Goal: Check status: Check status

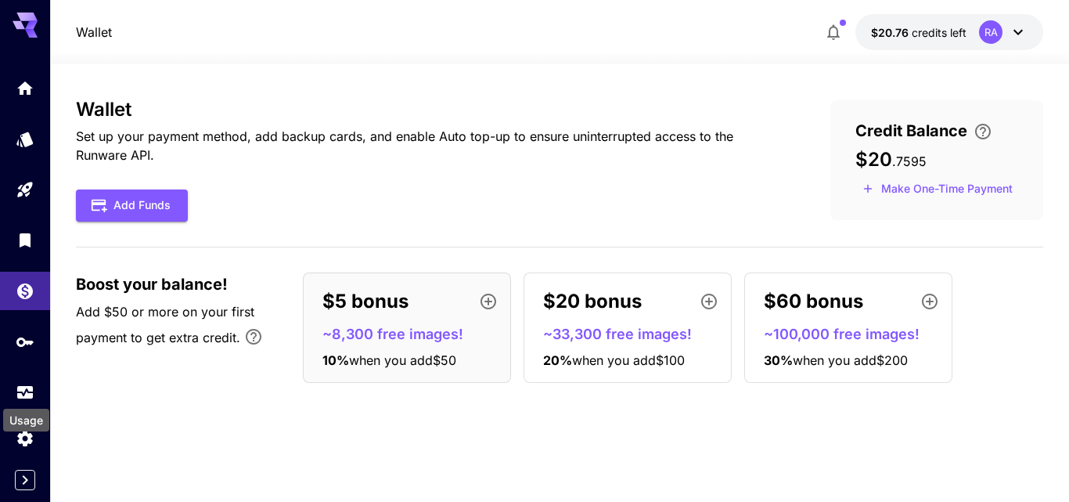
click at [31, 386] on icon "Usage" at bounding box center [25, 390] width 16 height 8
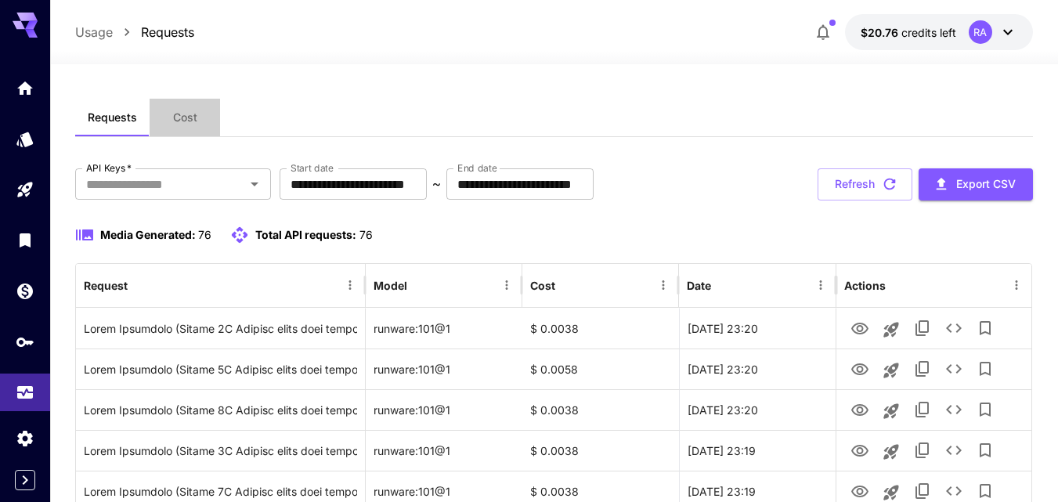
click at [188, 110] on span "Cost" at bounding box center [185, 117] width 24 height 14
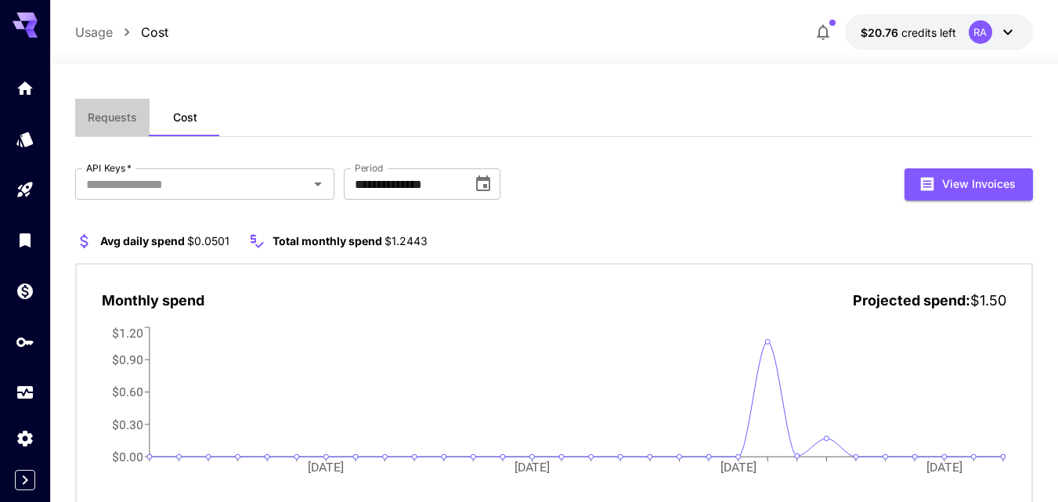
click at [126, 124] on span "Requests" at bounding box center [112, 117] width 49 height 14
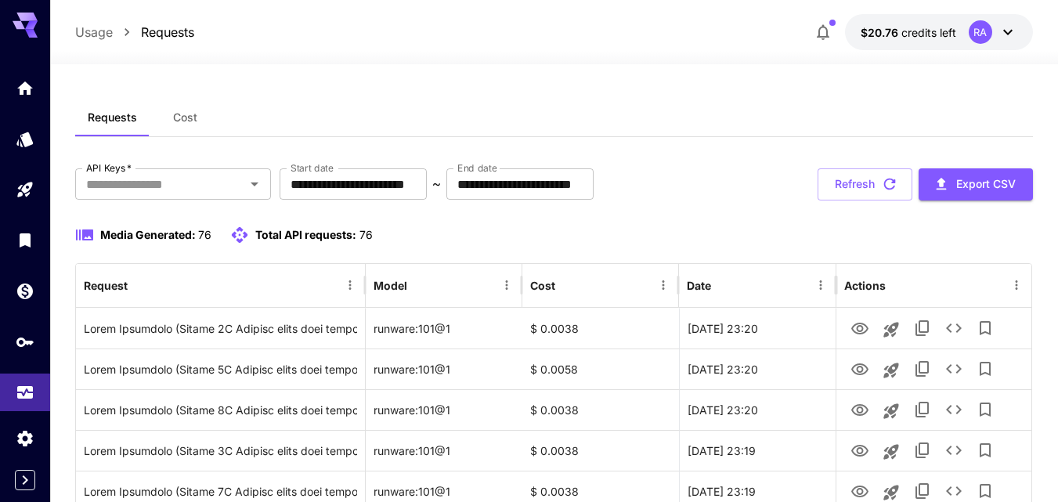
click at [186, 110] on button "Cost" at bounding box center [185, 118] width 70 height 38
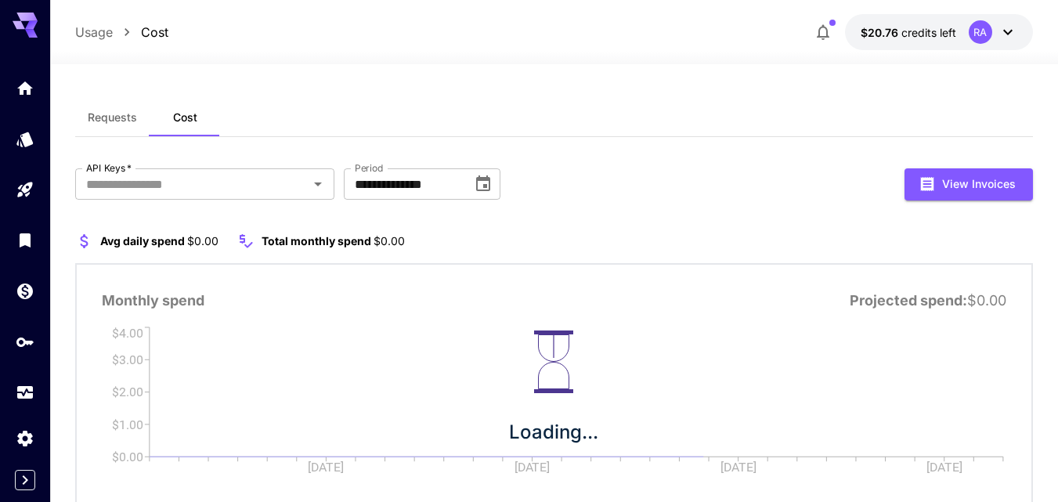
click at [117, 118] on span "Requests" at bounding box center [112, 117] width 49 height 14
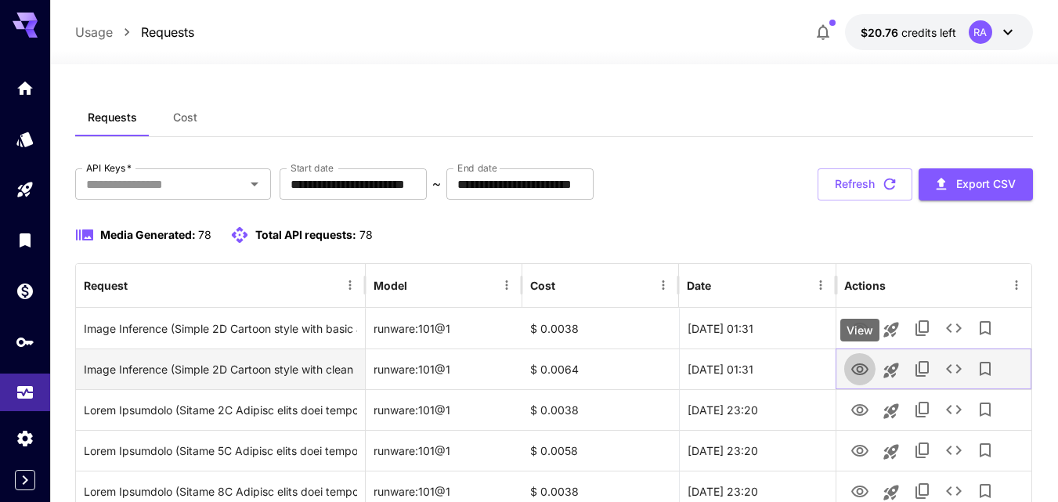
click at [858, 363] on icon "View" at bounding box center [859, 369] width 17 height 12
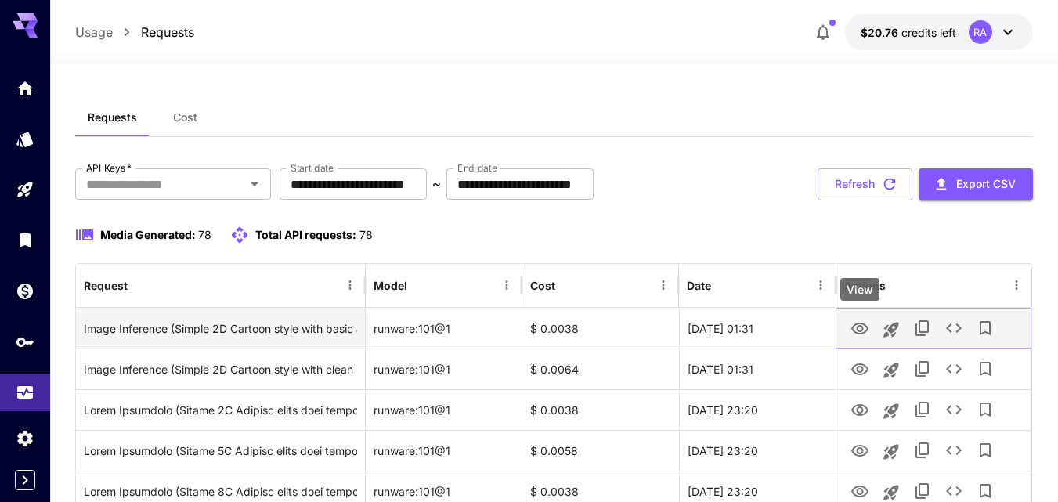
click at [858, 328] on icon "View" at bounding box center [859, 328] width 19 height 19
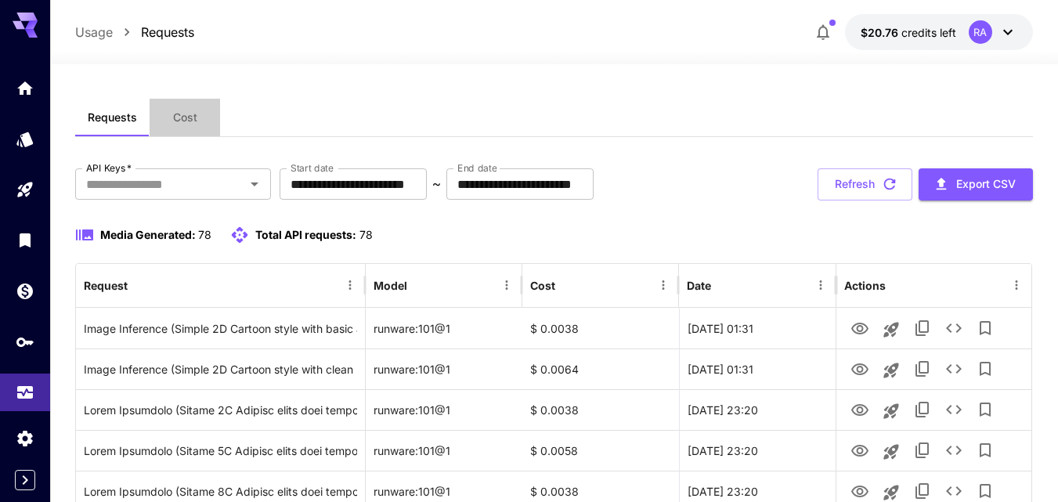
click at [186, 115] on span "Cost" at bounding box center [185, 117] width 24 height 14
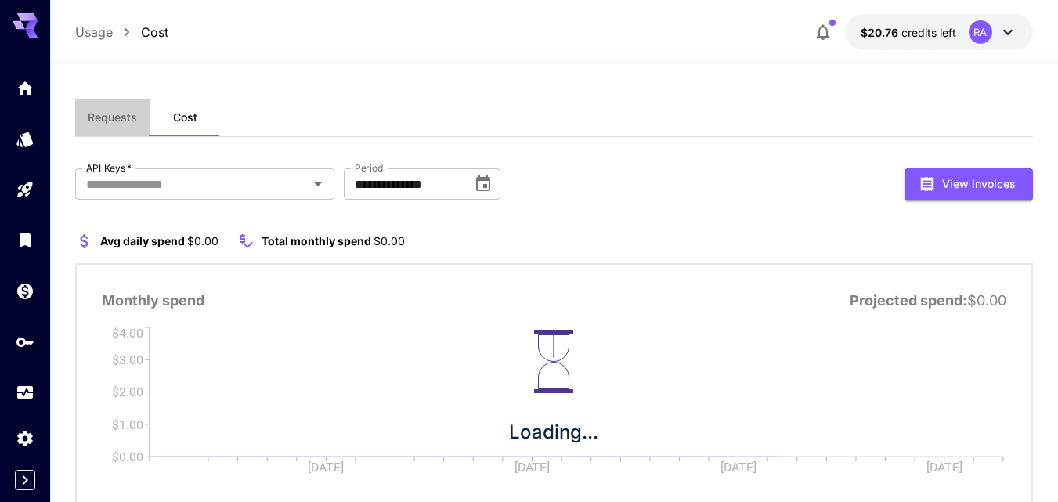
click at [89, 126] on button "Requests" at bounding box center [112, 118] width 74 height 38
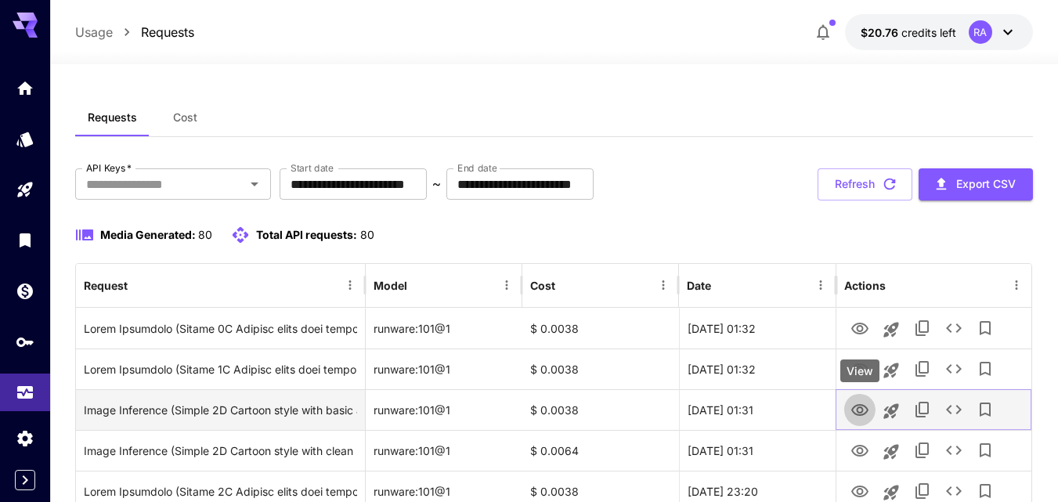
click at [859, 405] on icon "View" at bounding box center [859, 410] width 19 height 19
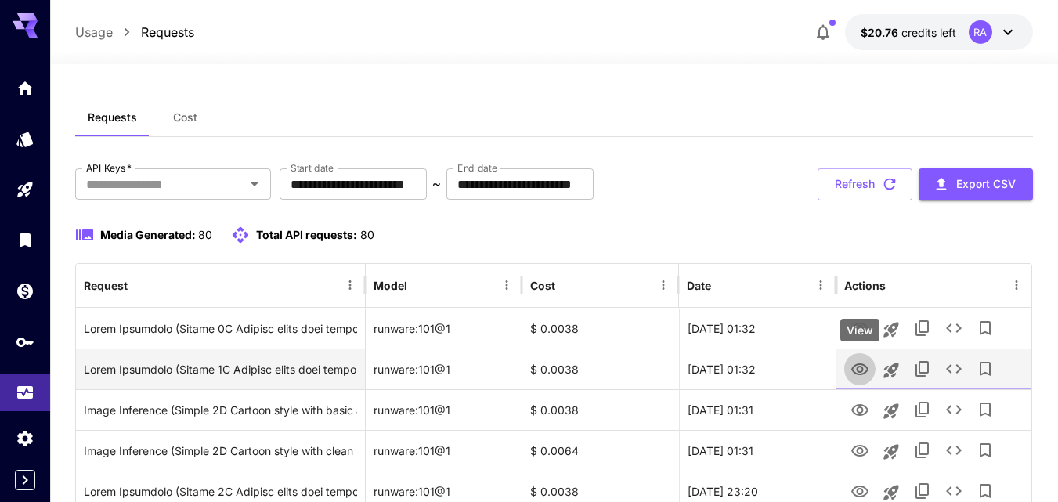
click at [856, 363] on icon "View" at bounding box center [859, 369] width 19 height 19
click at [858, 355] on button "View" at bounding box center [859, 368] width 31 height 32
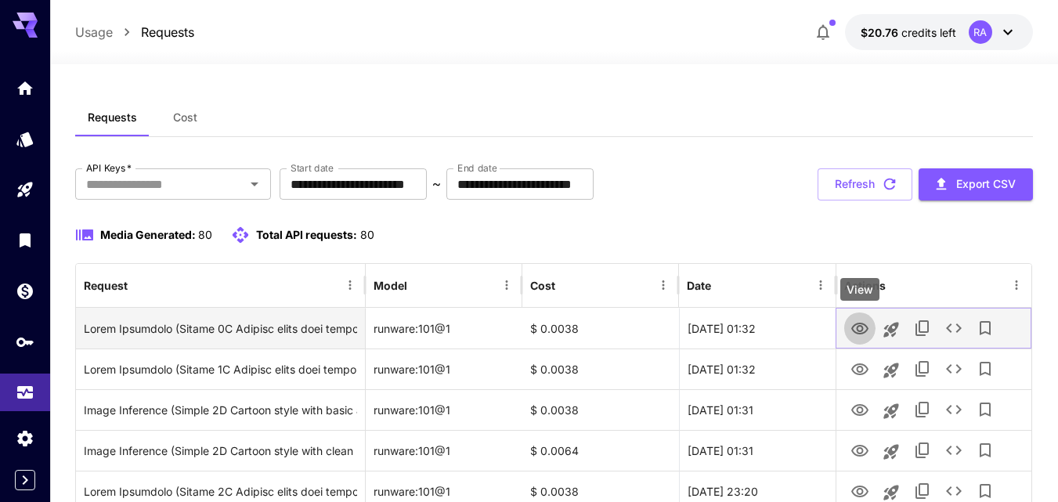
click at [859, 333] on icon "View" at bounding box center [859, 328] width 17 height 12
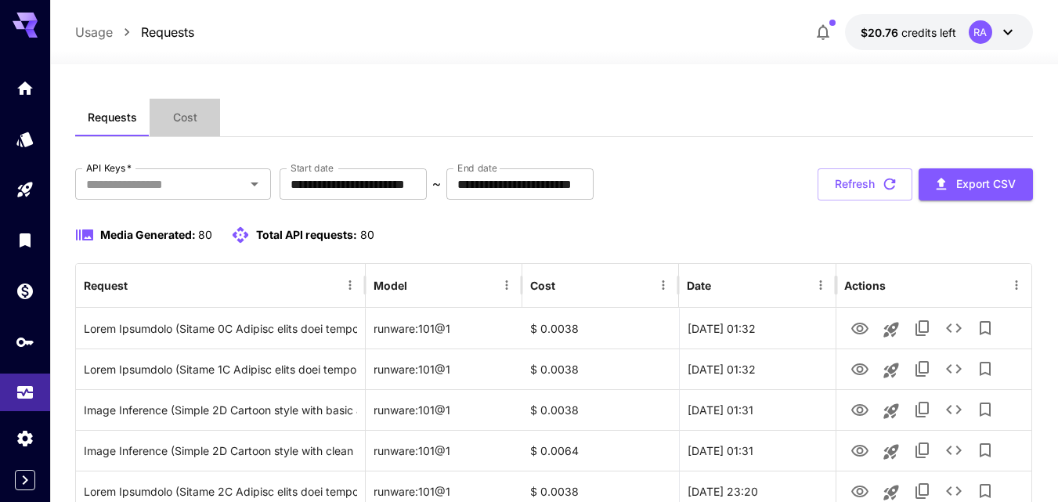
drag, startPoint x: 181, startPoint y: 120, endPoint x: 171, endPoint y: 124, distance: 11.2
click at [181, 120] on span "Cost" at bounding box center [185, 117] width 24 height 14
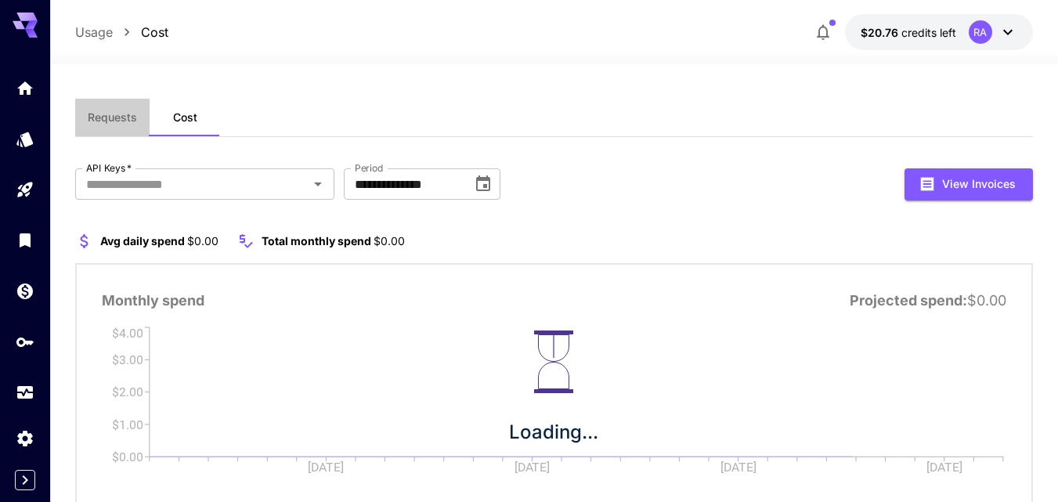
click at [113, 124] on span "Requests" at bounding box center [112, 117] width 49 height 14
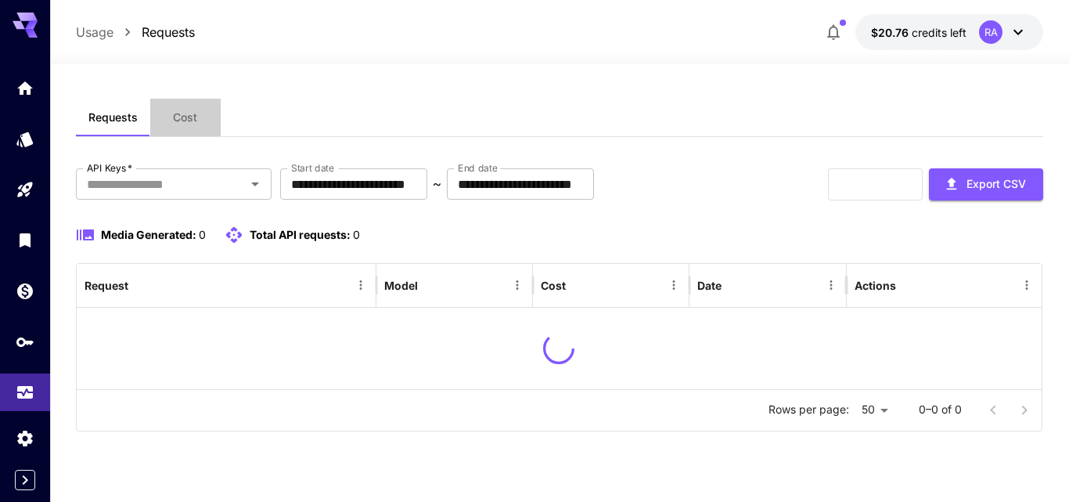
click at [186, 125] on button "Cost" at bounding box center [185, 118] width 70 height 38
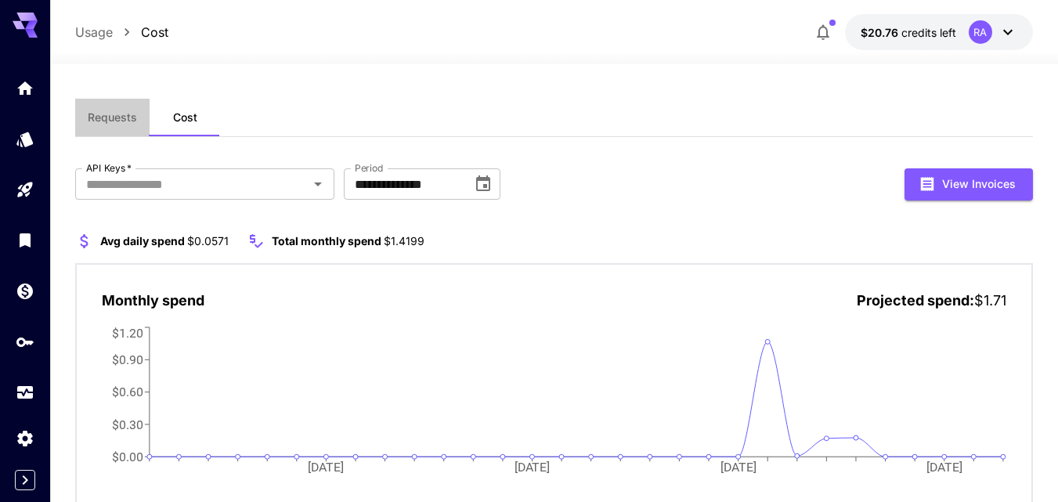
click at [117, 126] on button "Requests" at bounding box center [112, 118] width 74 height 38
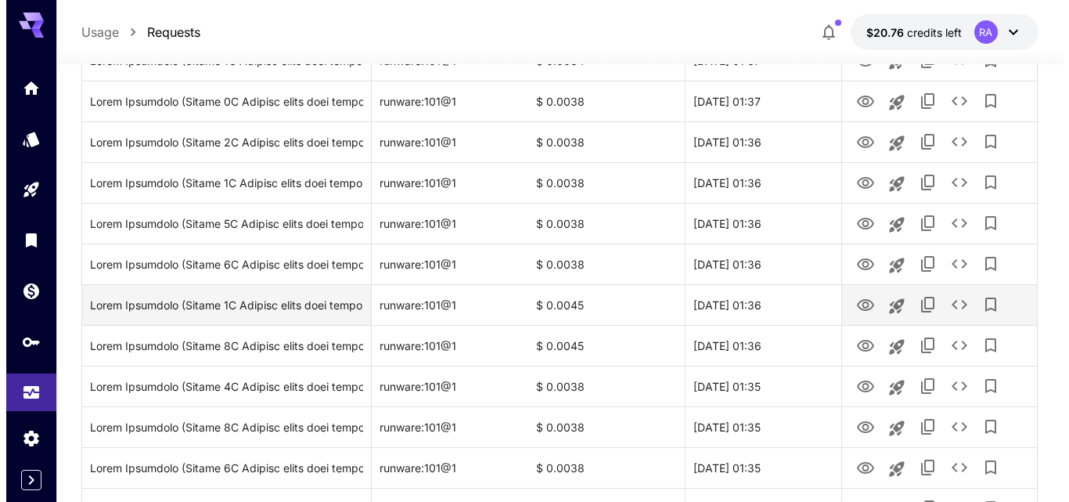
scroll to position [514, 0]
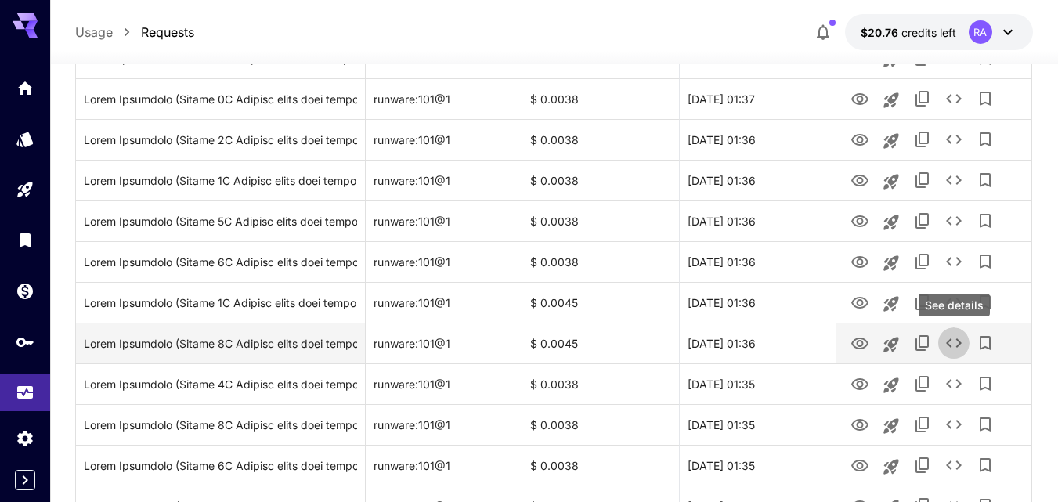
click at [961, 344] on icon "See details" at bounding box center [953, 342] width 19 height 19
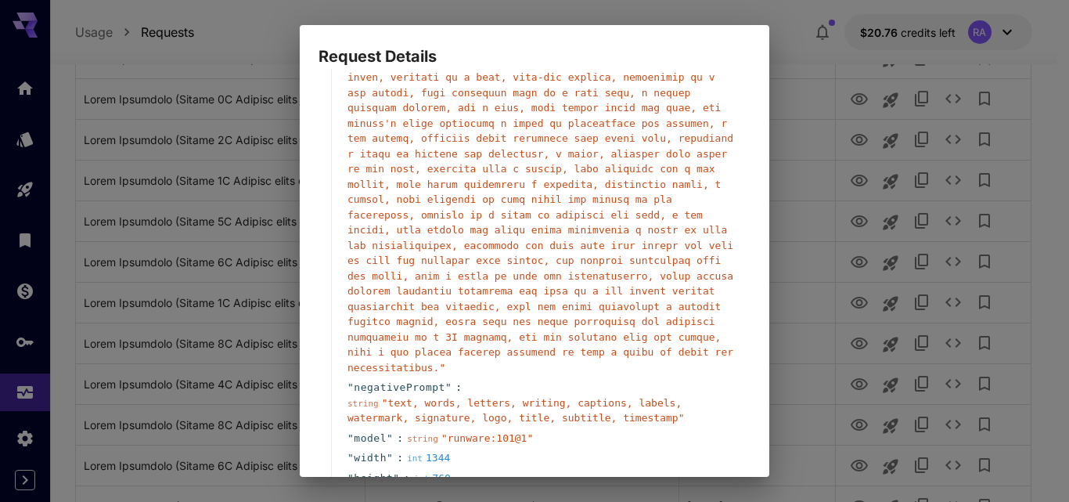
scroll to position [0, 0]
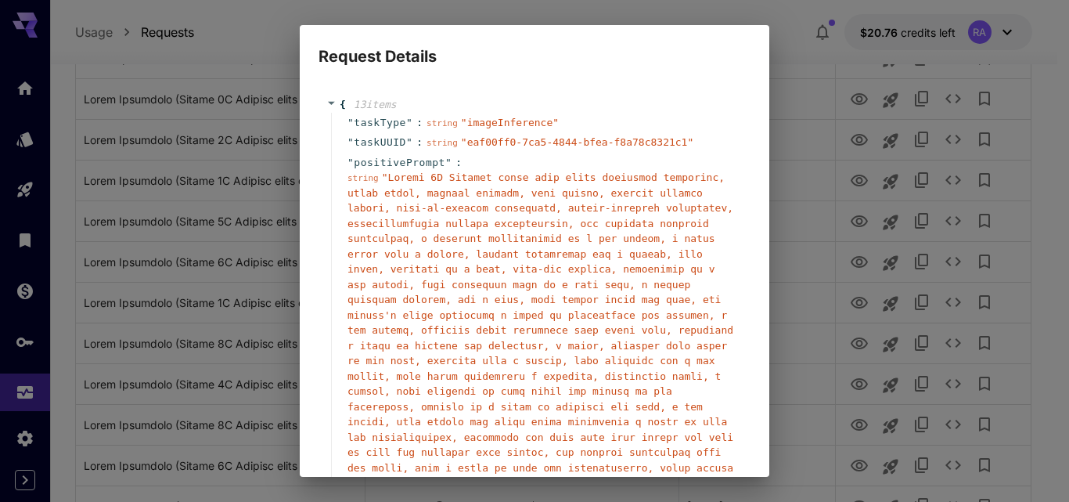
click at [810, 80] on div "Request Details { 13 item s " taskType " : string " imageInference " " taskUUID…" at bounding box center [534, 251] width 1069 height 502
click at [783, 21] on div "Request Details { 13 item s " taskType " : string " imageInference " " taskUUID…" at bounding box center [534, 251] width 1069 height 502
click at [802, 220] on div "Request Details { 13 item s " taskType " : string " imageInference " " taskUUID…" at bounding box center [534, 251] width 1069 height 502
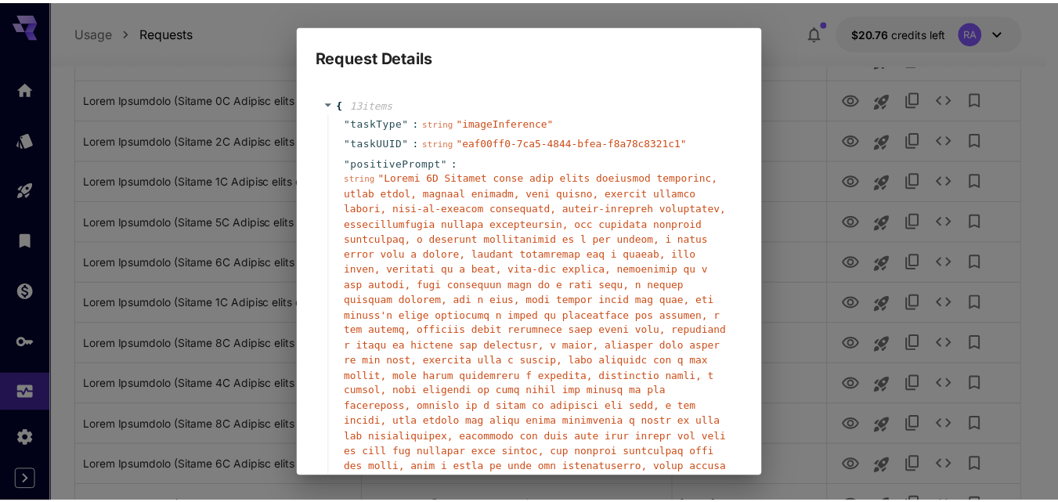
scroll to position [417, 0]
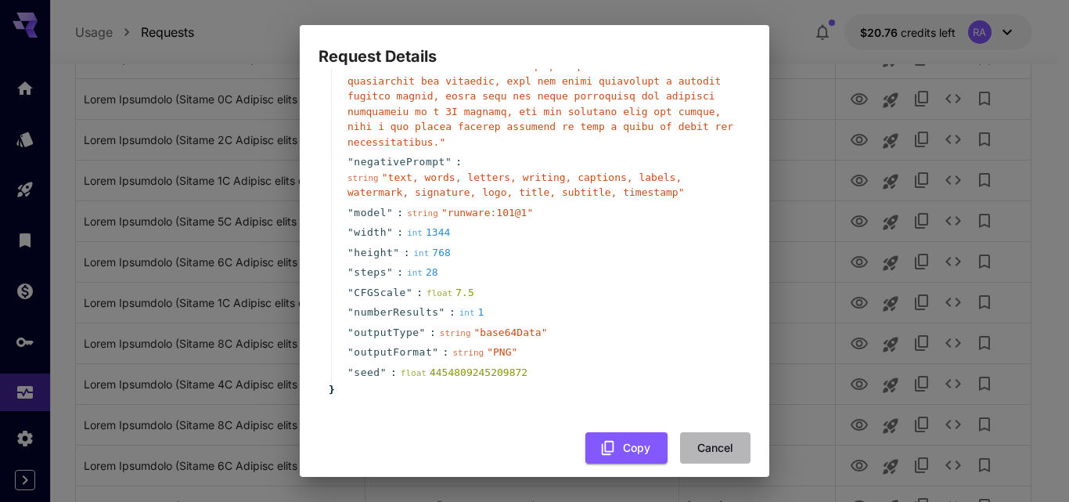
click at [710, 433] on button "Cancel" at bounding box center [715, 448] width 70 height 32
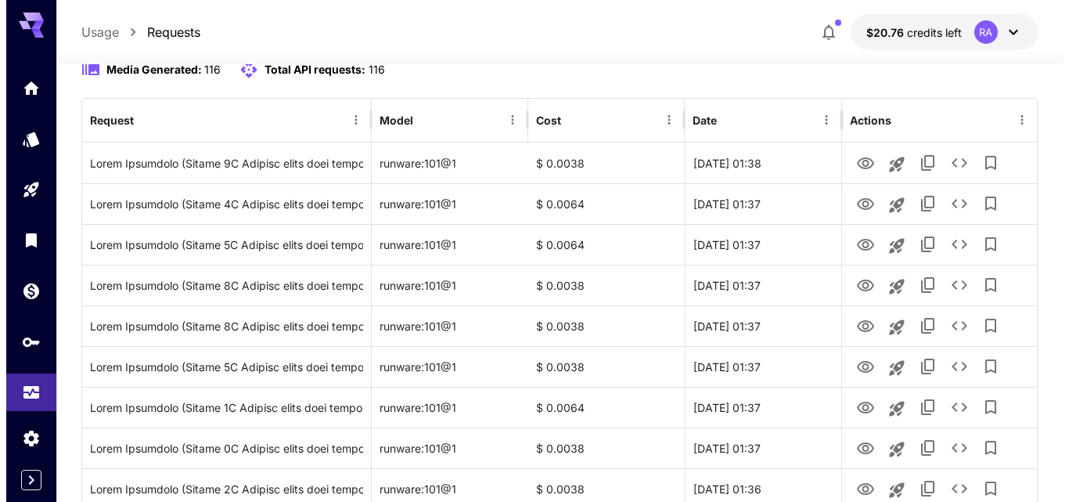
scroll to position [0, 0]
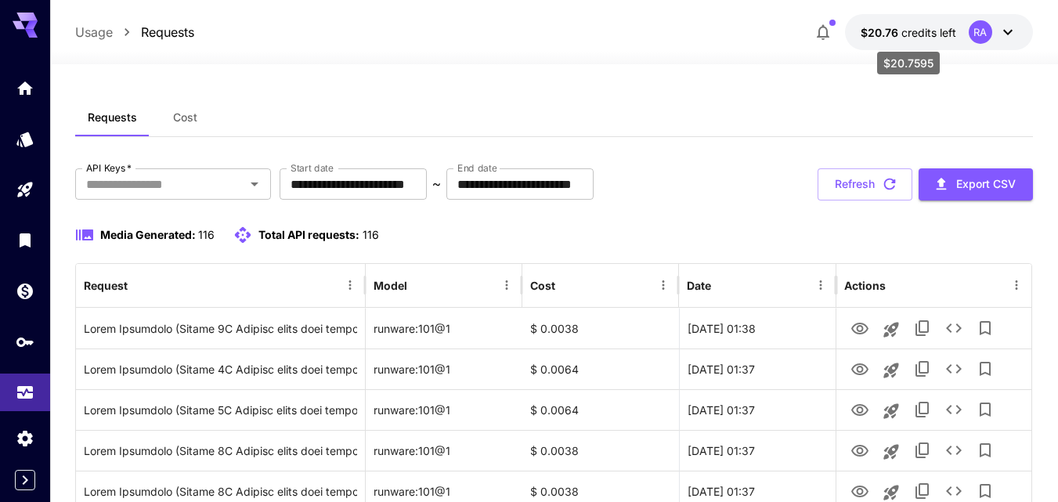
click at [894, 31] on span "$20.76" at bounding box center [880, 32] width 41 height 13
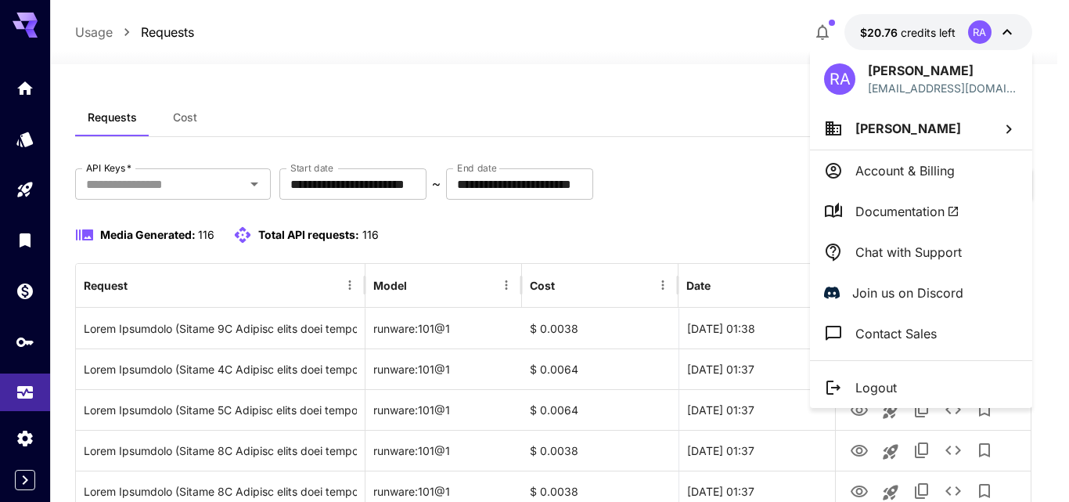
click at [704, 103] on div at bounding box center [534, 251] width 1069 height 502
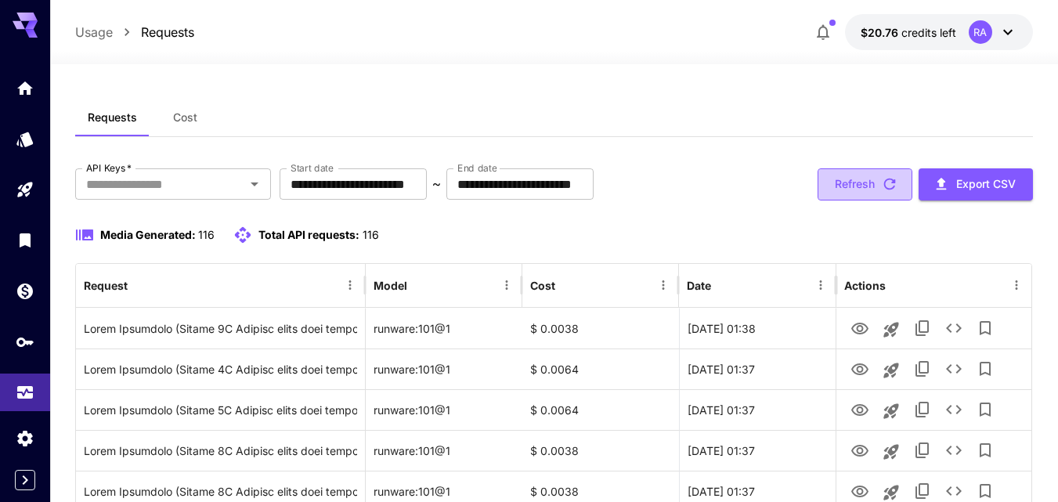
click at [869, 184] on button "Refresh" at bounding box center [864, 184] width 95 height 32
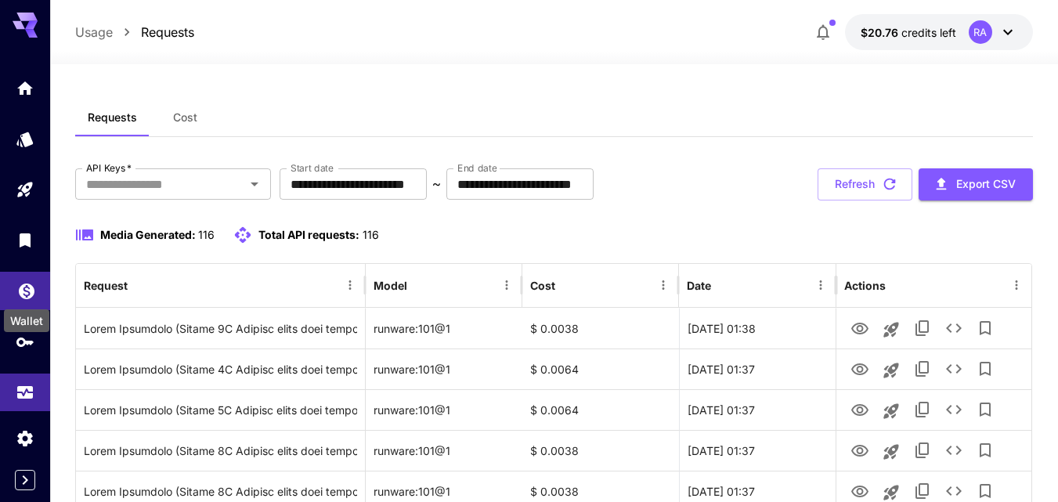
click at [24, 294] on icon "Wallet" at bounding box center [27, 287] width 16 height 16
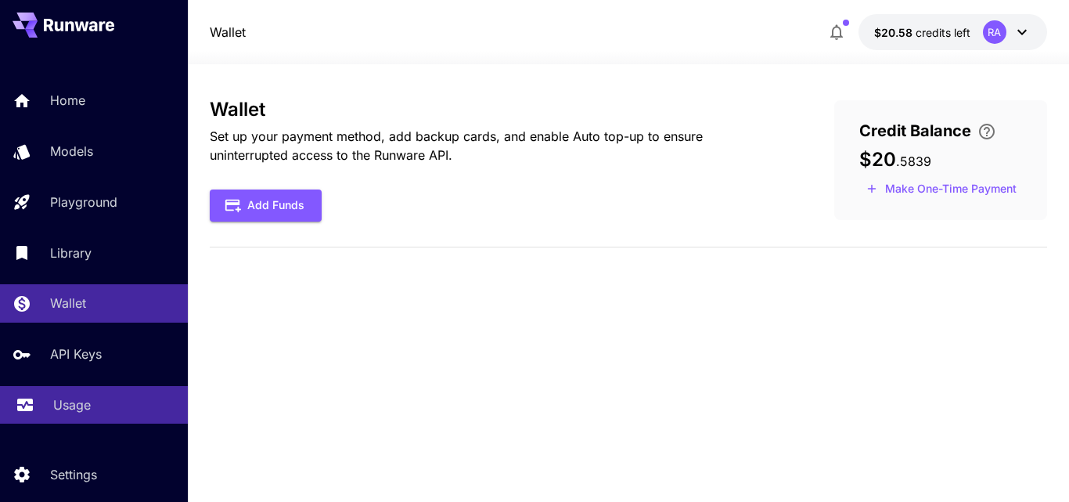
click at [93, 404] on div "Usage" at bounding box center [114, 404] width 122 height 19
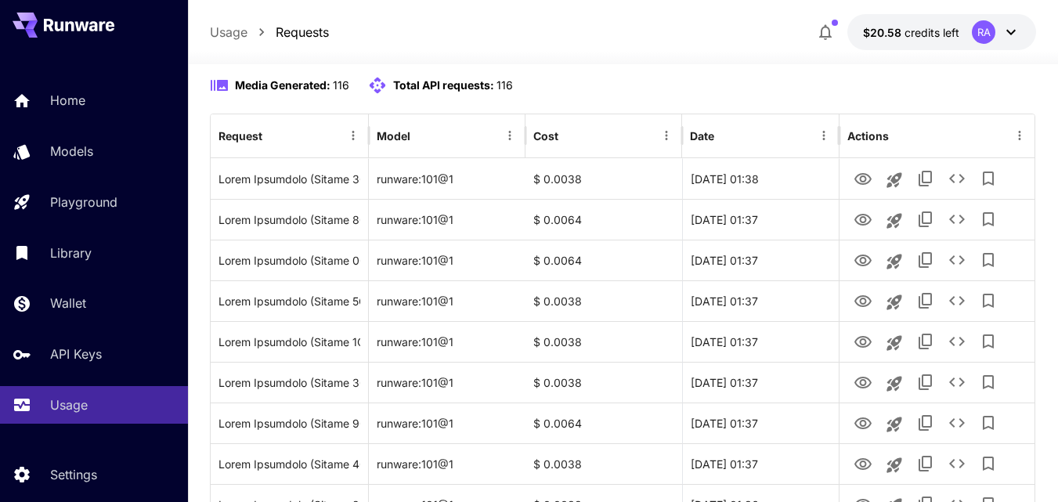
scroll to position [150, 0]
